Goal: Task Accomplishment & Management: Complete application form

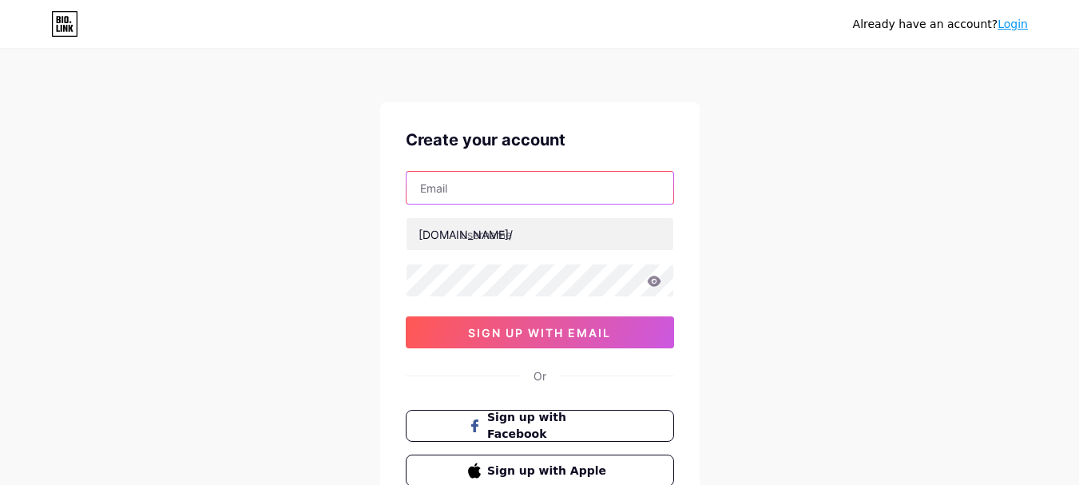
drag, startPoint x: 470, startPoint y: 196, endPoint x: 490, endPoint y: 198, distance: 19.3
click at [470, 196] on input "text" at bounding box center [540, 188] width 267 height 32
type input "[EMAIL_ADDRESS][DOMAIN_NAME]"
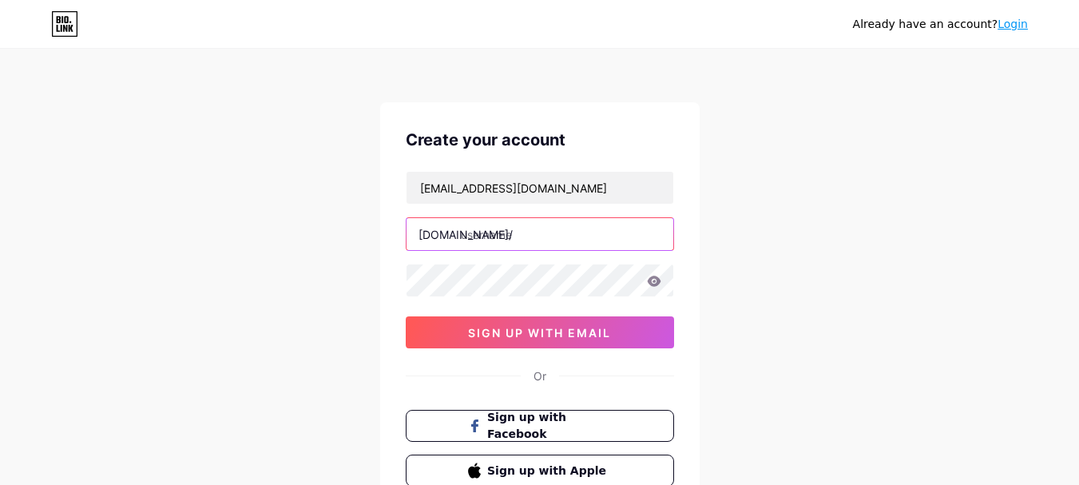
click at [487, 232] on input "text" at bounding box center [540, 234] width 267 height 32
type input "y"
type input "unifywizards"
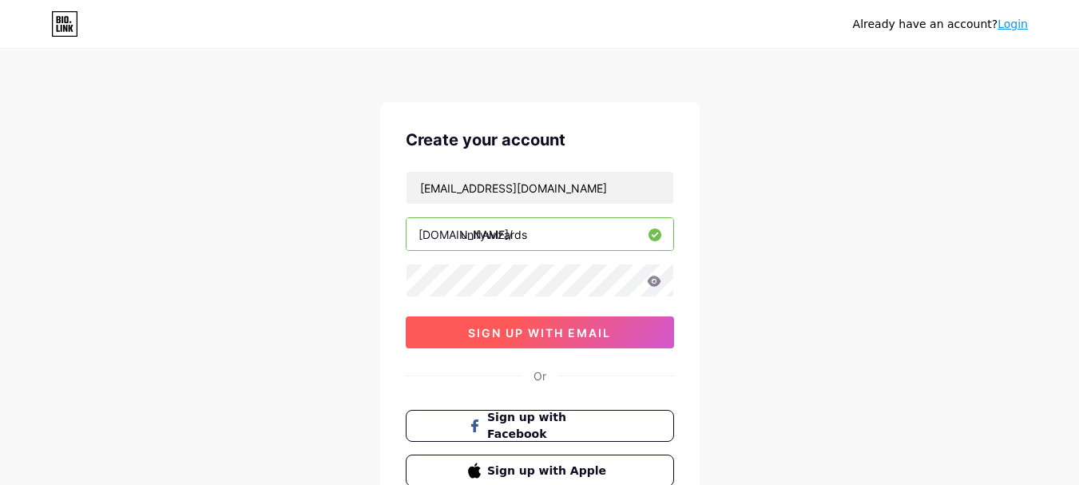
click at [446, 339] on button "sign up with email" at bounding box center [540, 332] width 268 height 32
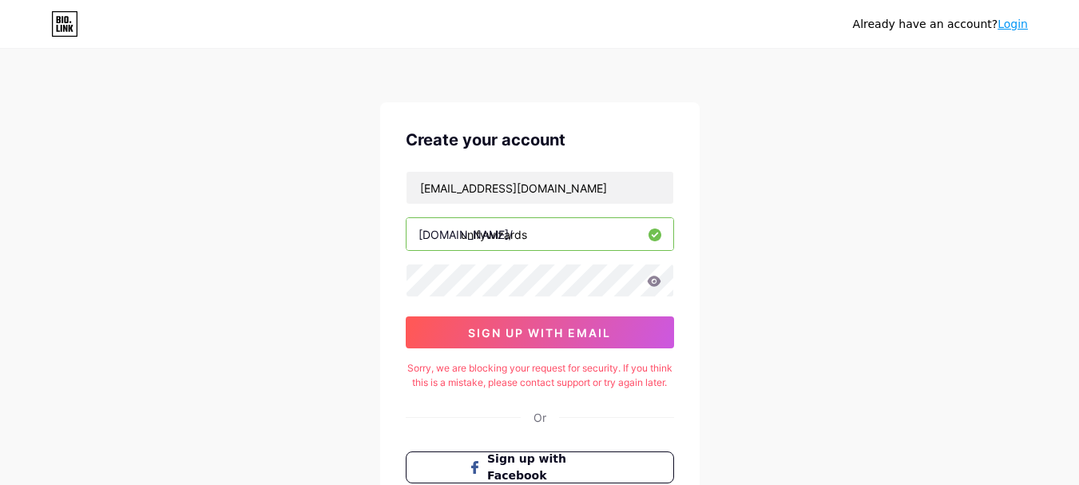
click at [1014, 25] on link "Login" at bounding box center [1013, 24] width 30 height 13
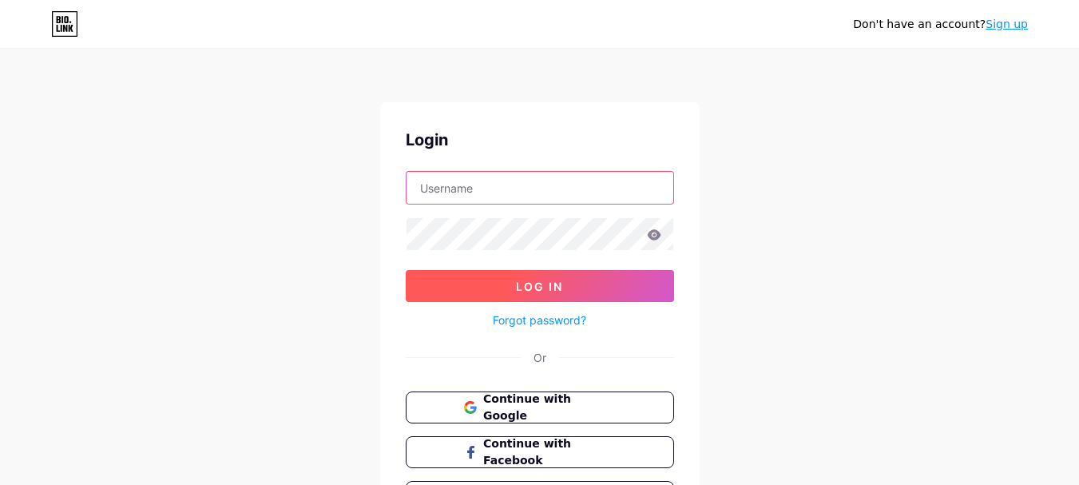
type input "[EMAIL_ADDRESS][DOMAIN_NAME]"
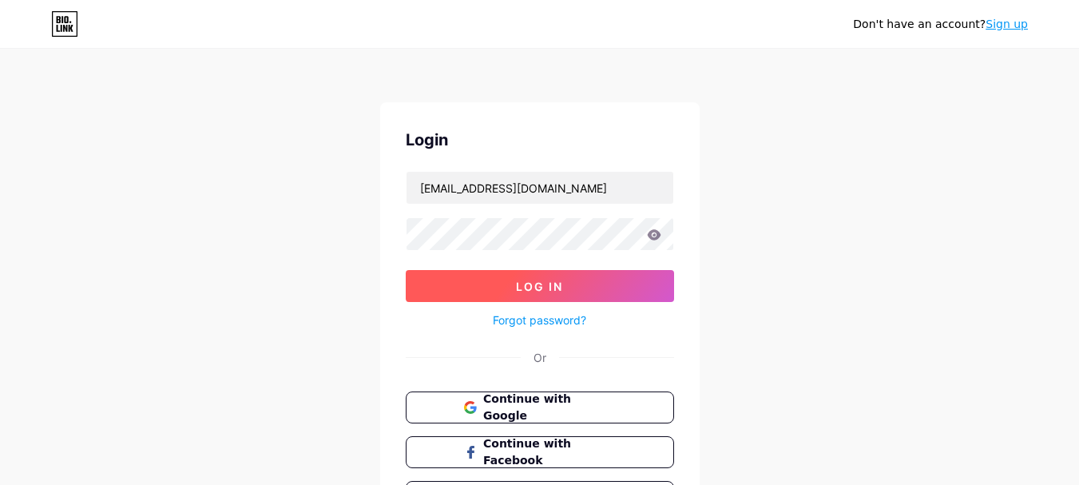
click at [518, 284] on span "Log In" at bounding box center [539, 287] width 47 height 14
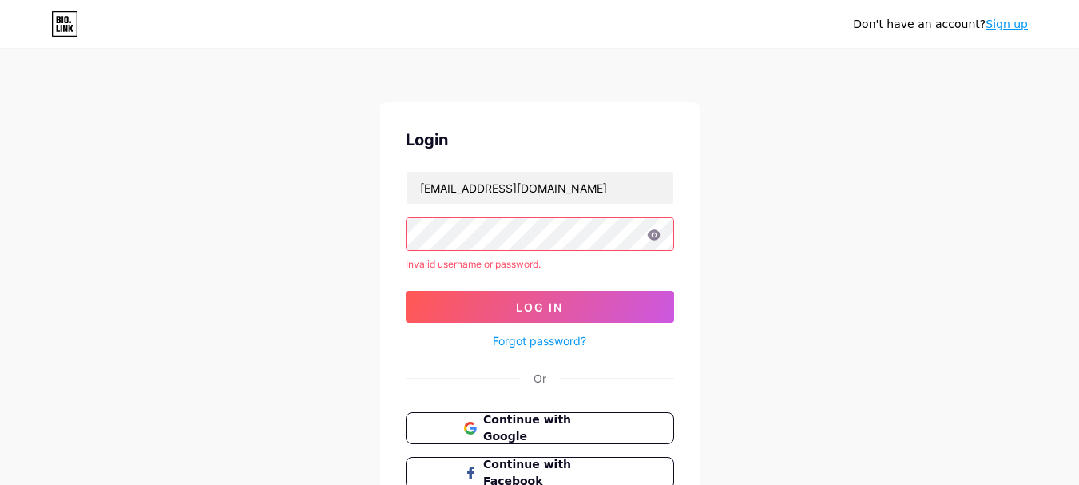
click at [530, 339] on link "Forgot password?" at bounding box center [539, 340] width 93 height 17
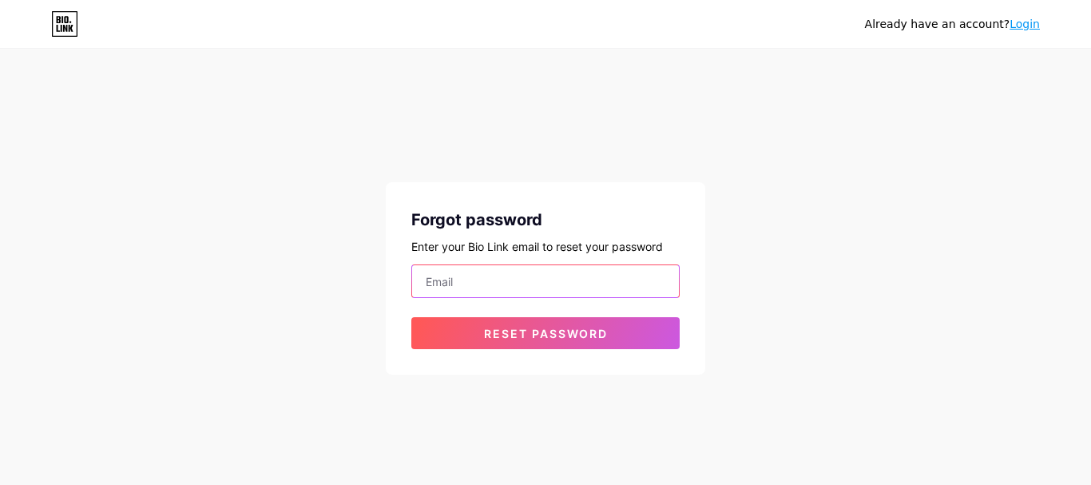
click at [493, 277] on input "email" at bounding box center [545, 281] width 267 height 32
type input "[EMAIL_ADDRESS][DOMAIN_NAME]"
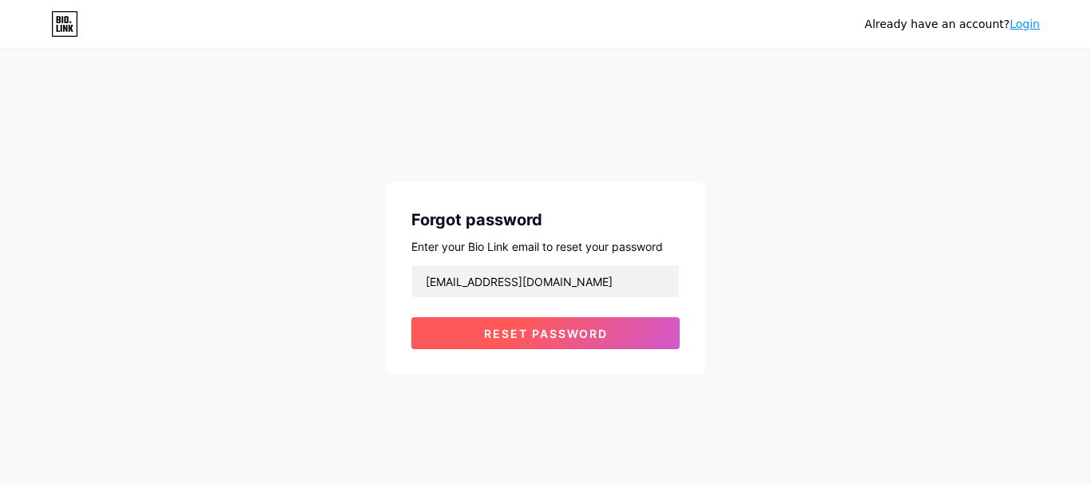
click at [521, 322] on button "Reset password" at bounding box center [545, 333] width 268 height 32
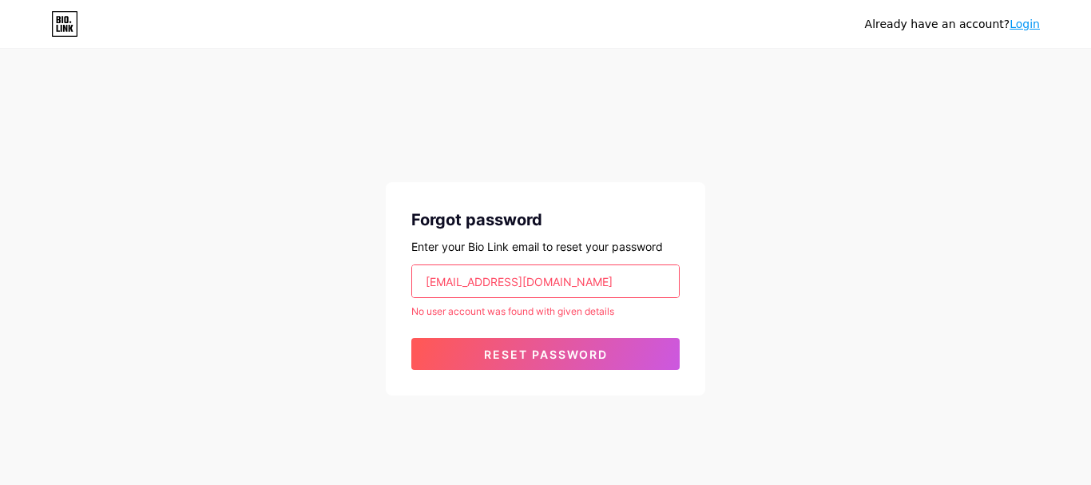
click at [502, 278] on input "[EMAIL_ADDRESS][DOMAIN_NAME]" at bounding box center [545, 281] width 267 height 32
click at [502, 278] on input "email" at bounding box center [545, 281] width 267 height 32
click at [515, 275] on input "email" at bounding box center [545, 281] width 267 height 32
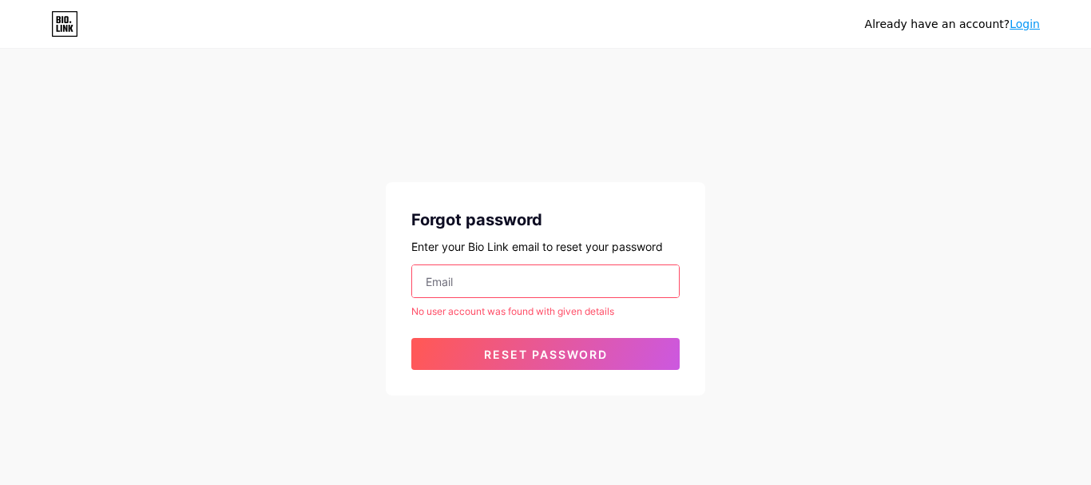
paste input "[EMAIL_ADDRESS][DOMAIN_NAME]"
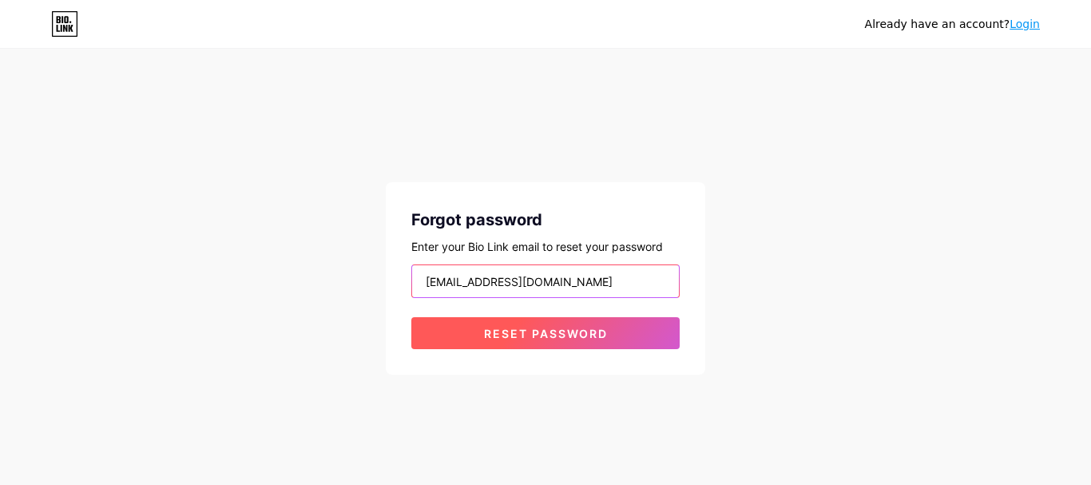
type input "[EMAIL_ADDRESS][DOMAIN_NAME]"
click at [474, 337] on button "Reset password" at bounding box center [545, 333] width 268 height 32
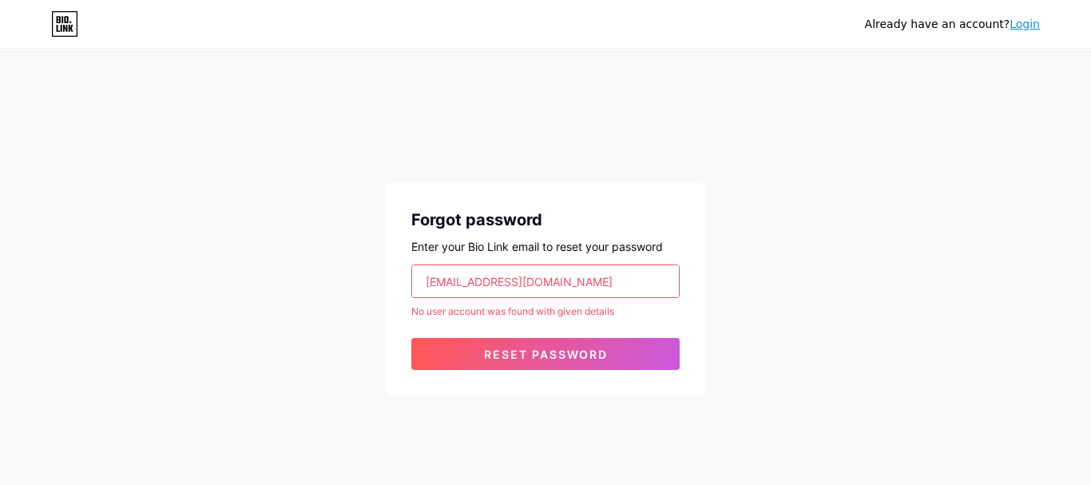
click at [1028, 22] on link "Login" at bounding box center [1025, 24] width 30 height 13
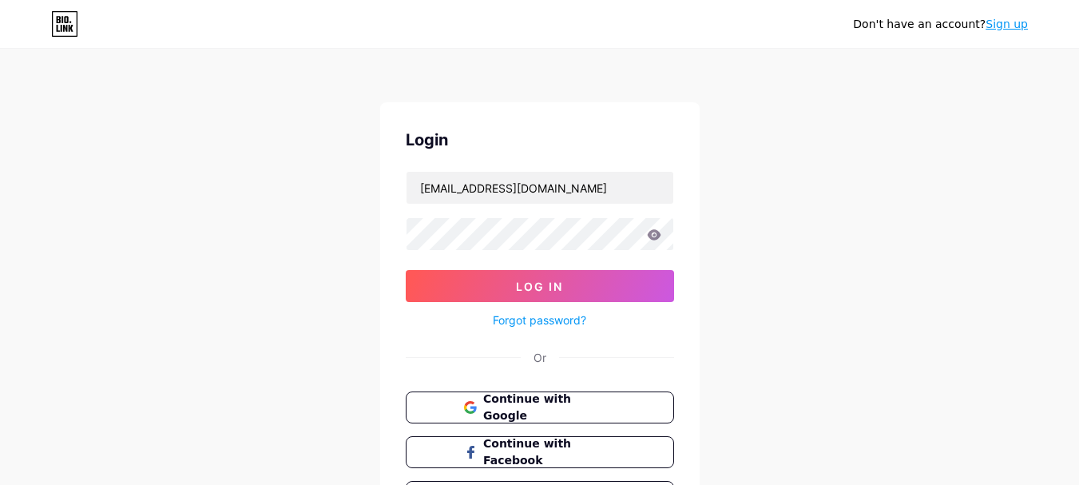
scroll to position [104, 0]
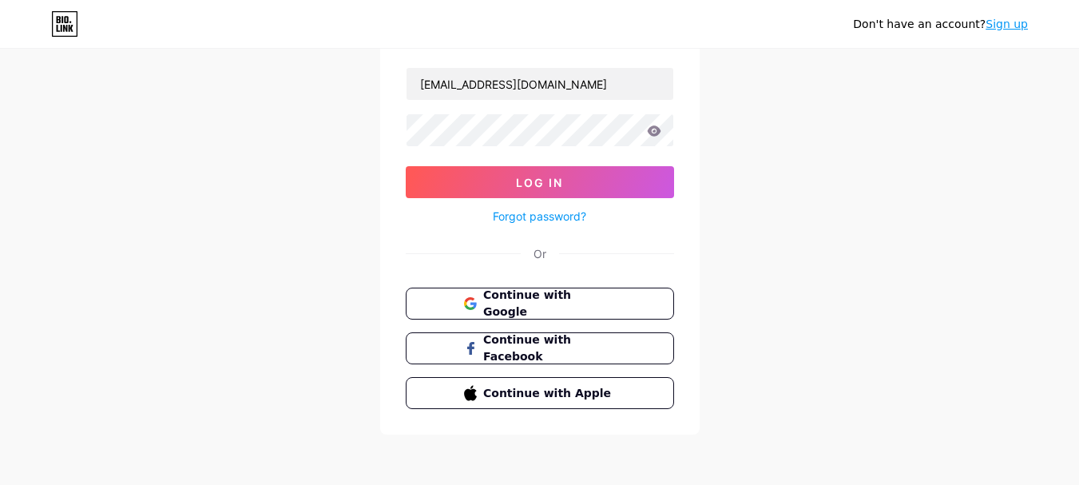
click at [524, 210] on link "Forgot password?" at bounding box center [539, 216] width 93 height 17
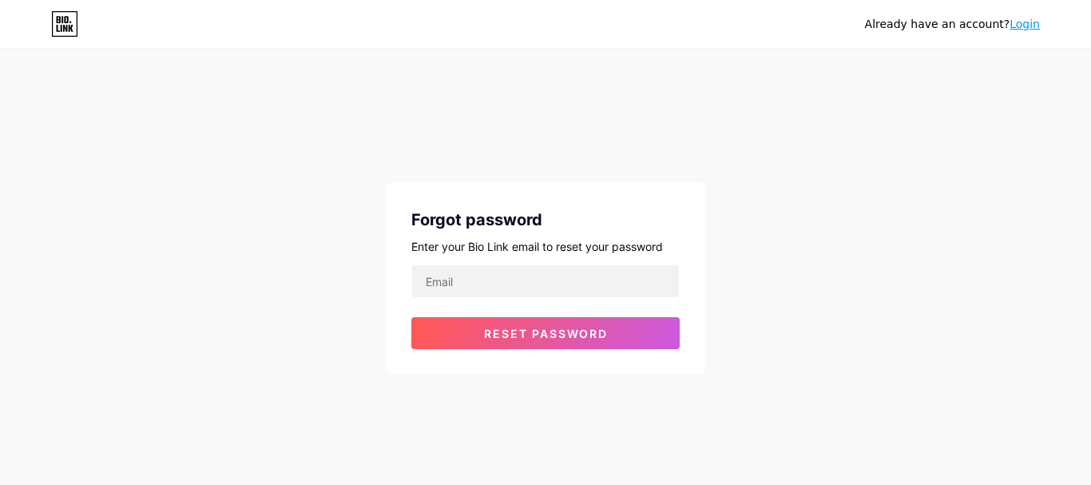
click at [487, 297] on div at bounding box center [545, 281] width 268 height 34
click at [490, 285] on input "email" at bounding box center [545, 281] width 267 height 32
type input "[EMAIL_ADDRESS][DOMAIN_NAME]"
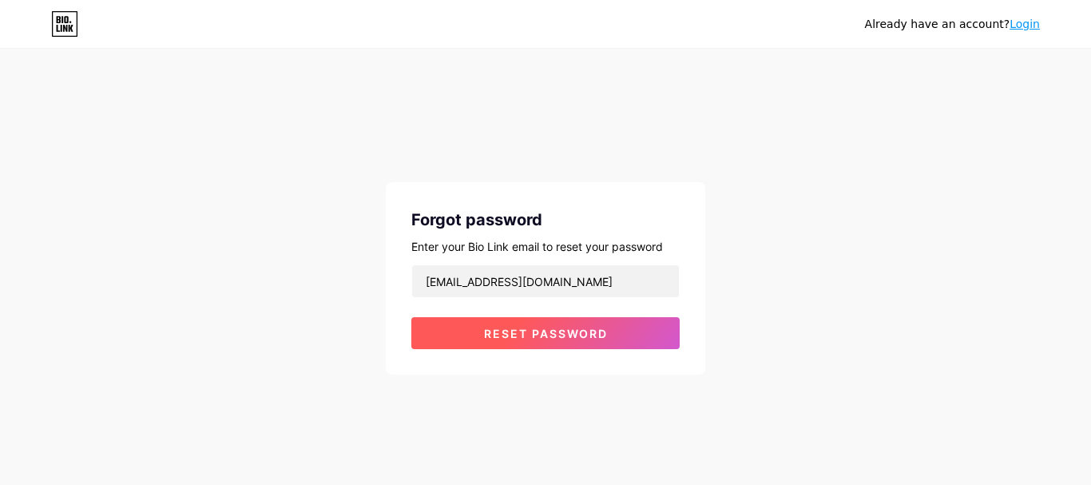
click at [502, 327] on span "Reset password" at bounding box center [546, 334] width 124 height 14
